Goal: Task Accomplishment & Management: Use online tool/utility

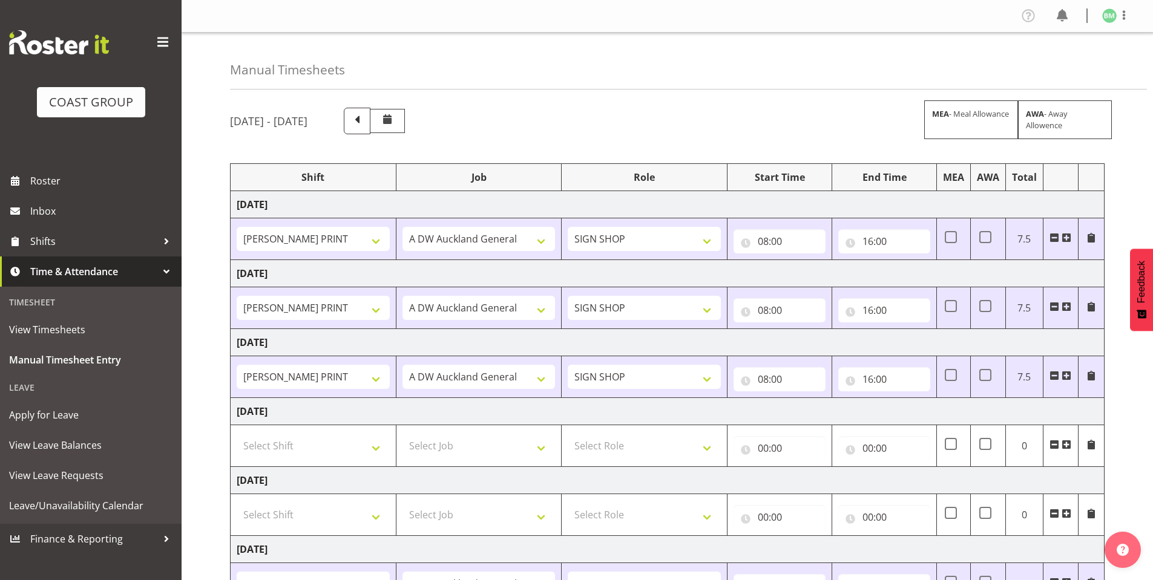
select select "6781"
select select "610"
select select "6781"
select select "610"
select select "6781"
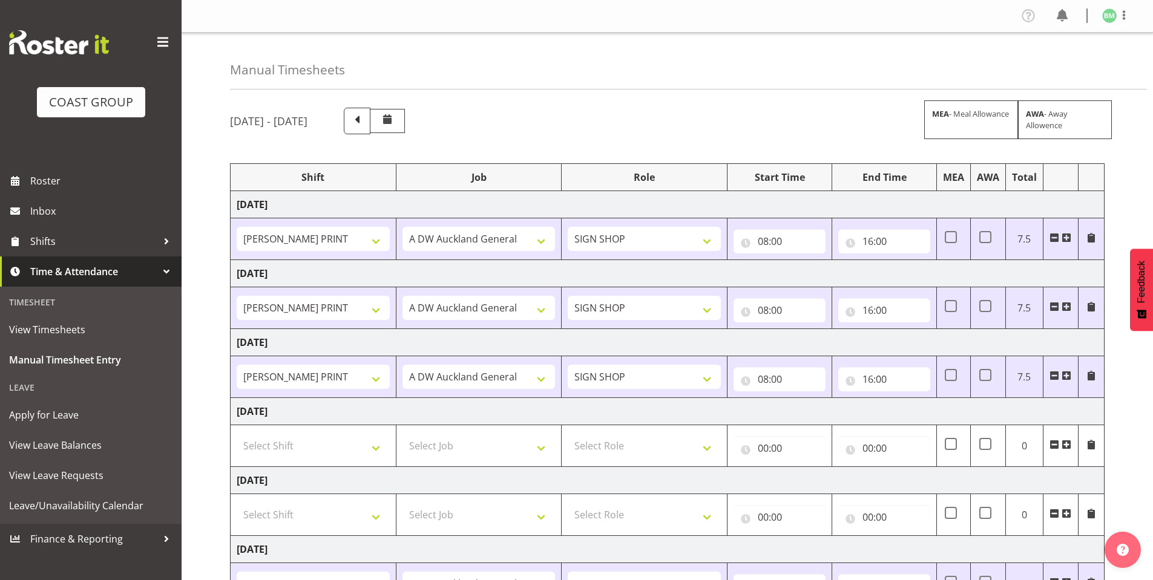
select select "610"
select select "6781"
select select "610"
select select "6781"
select select "610"
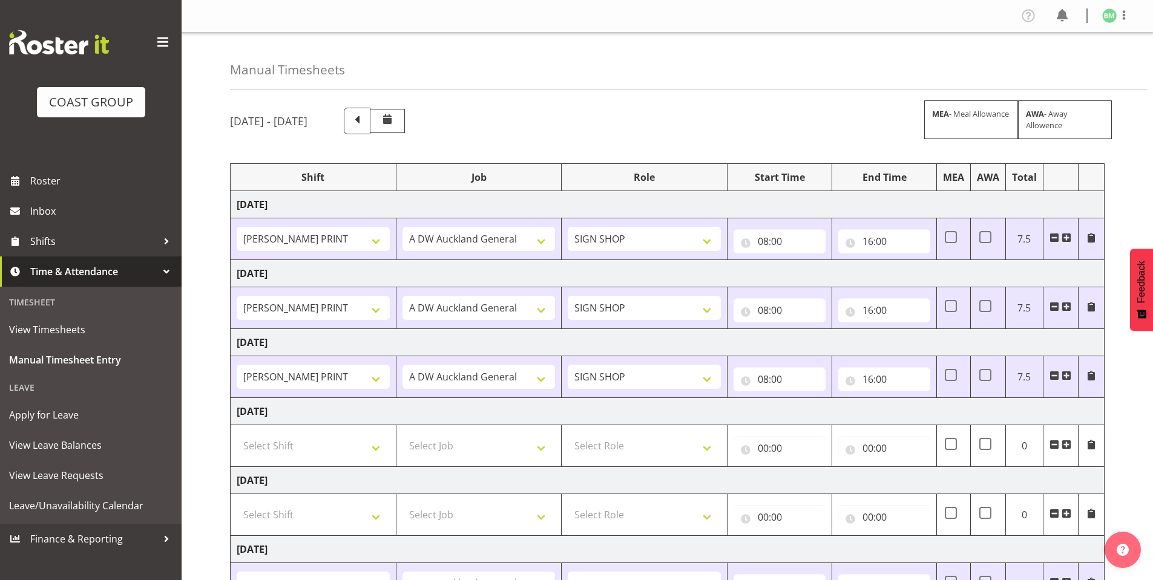
scroll to position [171, 0]
